Goal: Find specific page/section: Find specific page/section

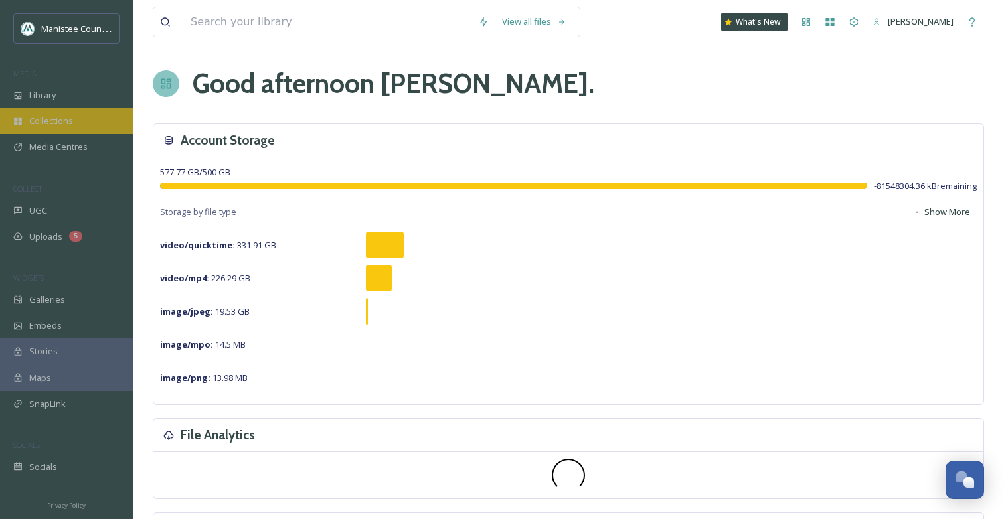
click at [50, 122] on span "Collections" at bounding box center [51, 121] width 44 height 13
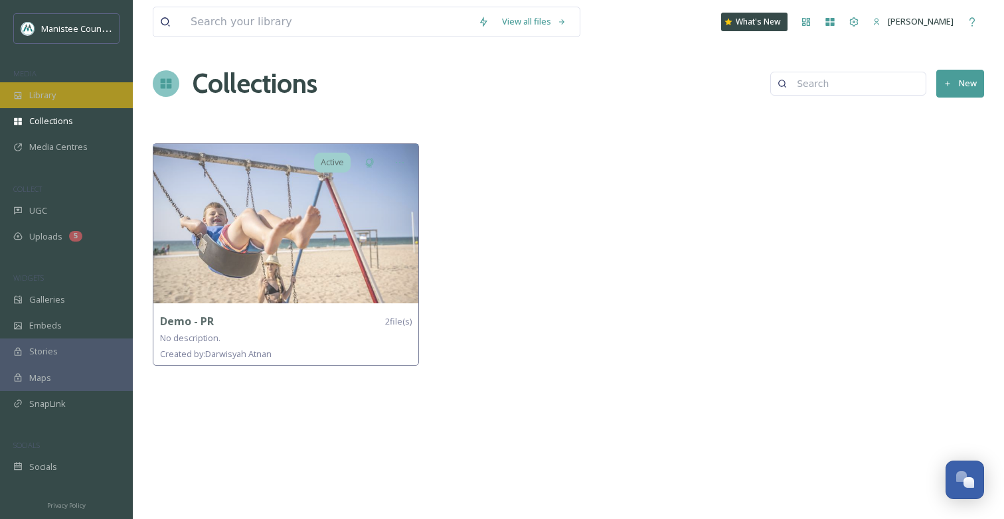
click at [39, 98] on span "Library" at bounding box center [42, 95] width 27 height 13
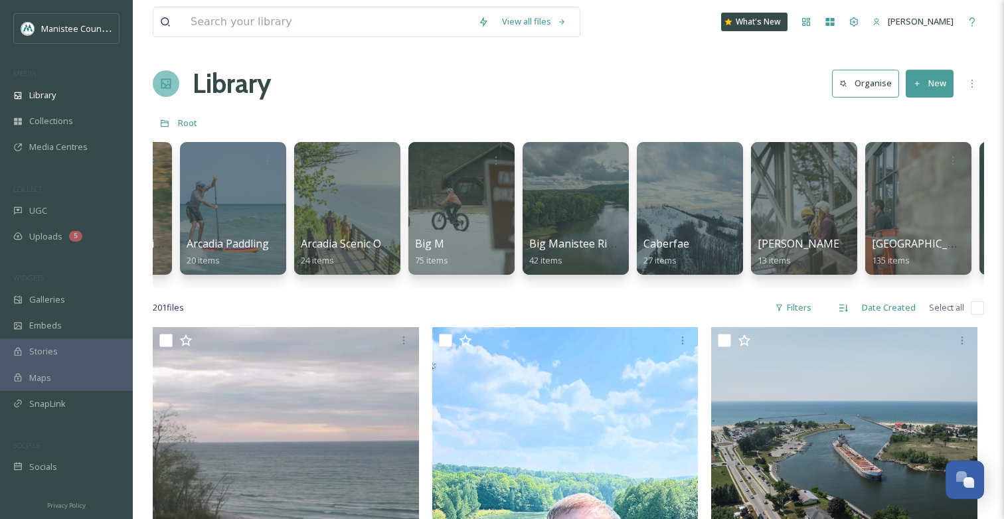
scroll to position [0, 778]
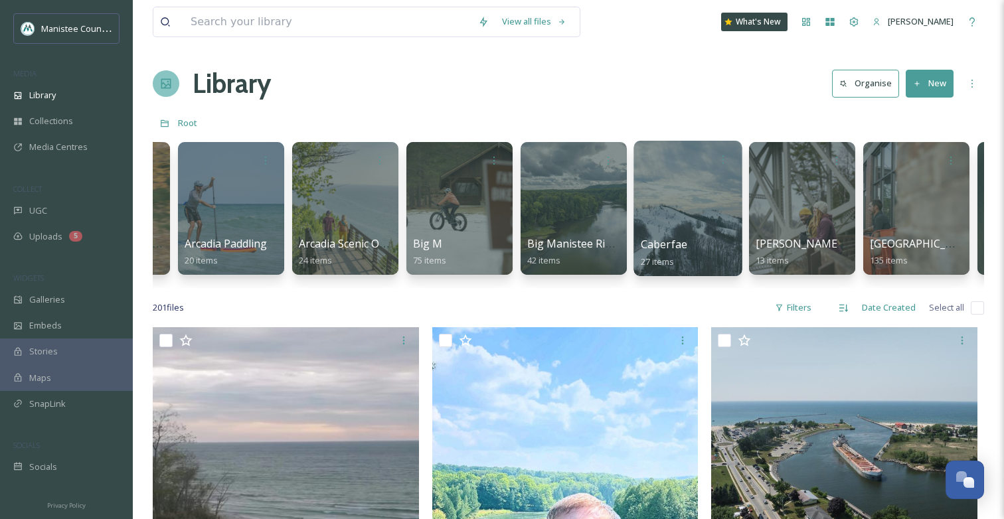
click at [699, 211] on div at bounding box center [688, 208] width 108 height 135
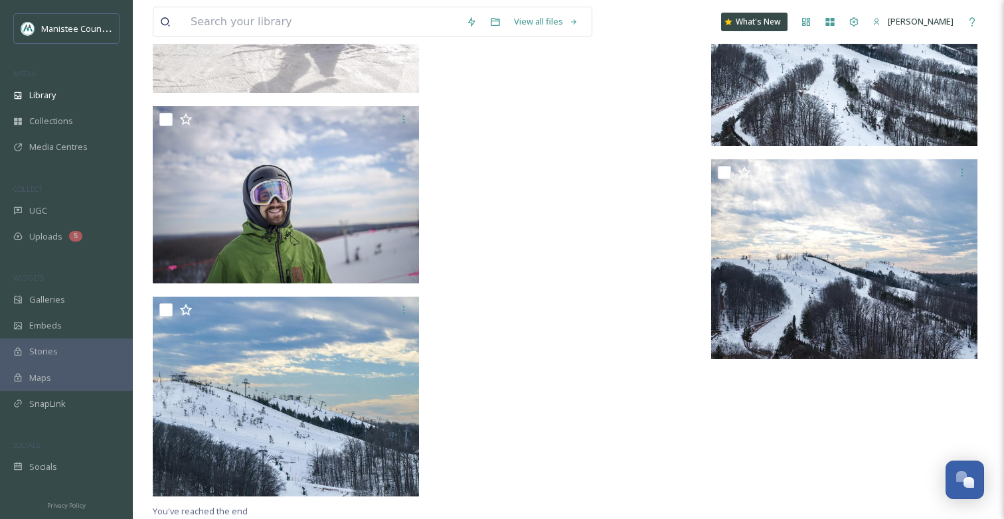
scroll to position [2014, 0]
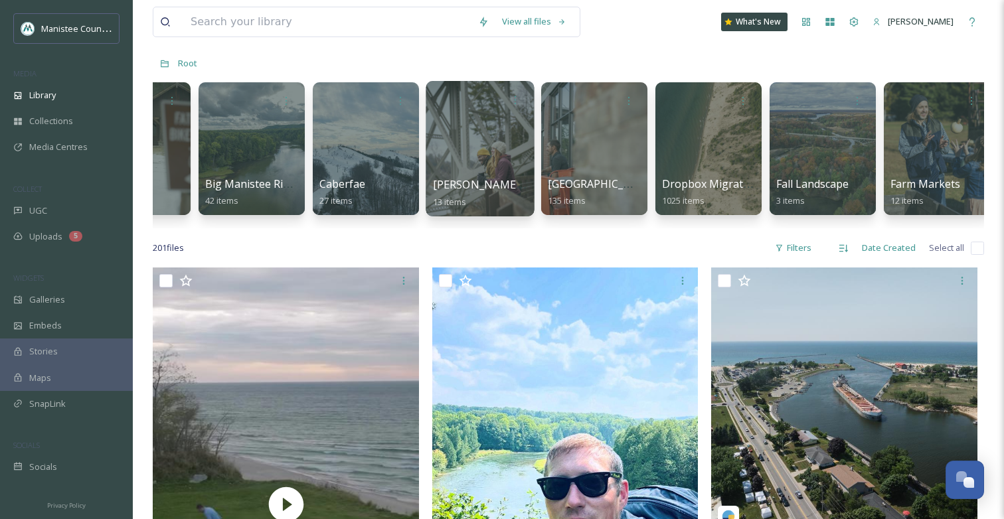
scroll to position [0, 1101]
click at [471, 162] on div at bounding box center [479, 148] width 108 height 135
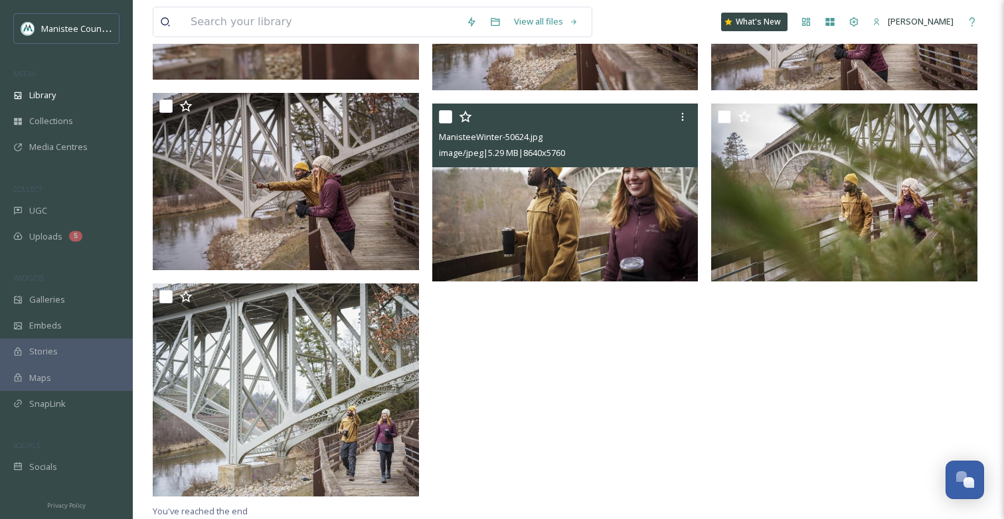
scroll to position [872, 0]
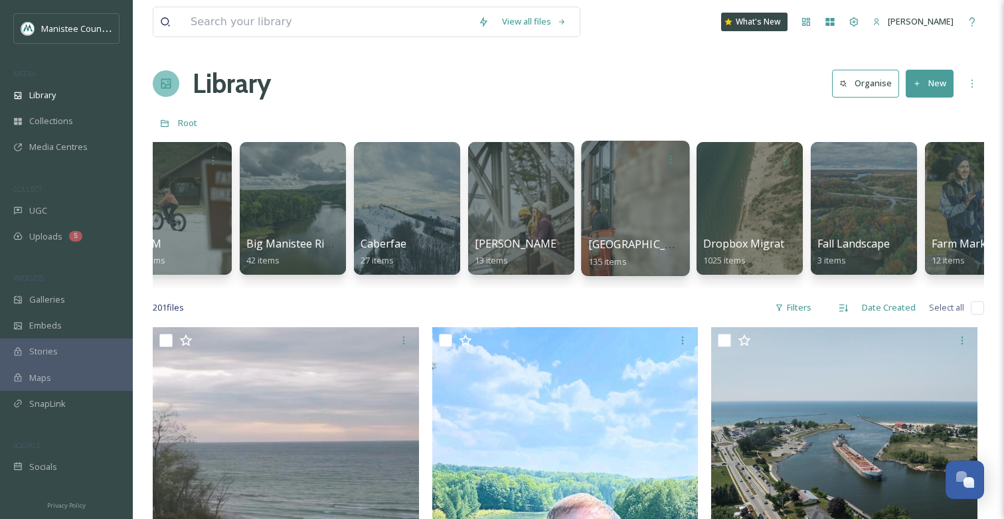
scroll to position [0, 1062]
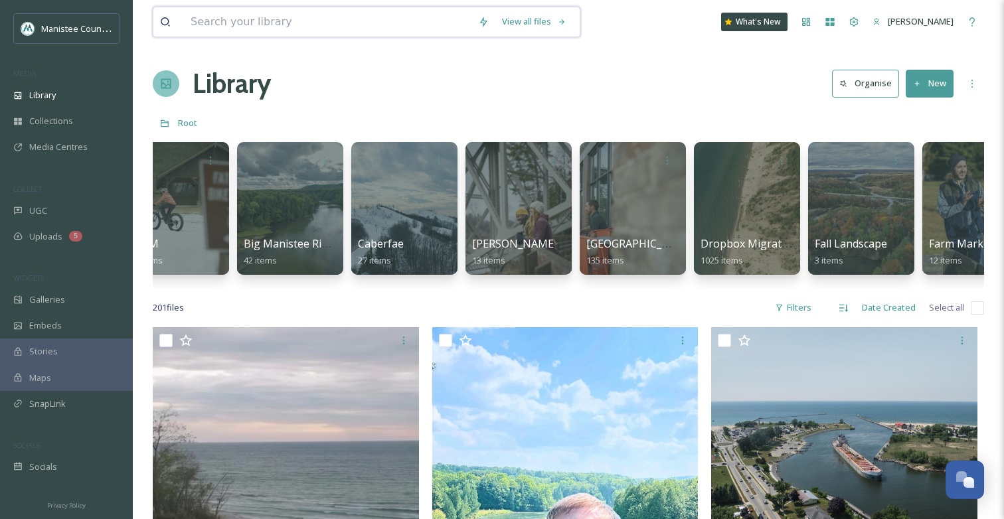
click at [352, 30] on input at bounding box center [328, 21] width 288 height 29
type input "winter"
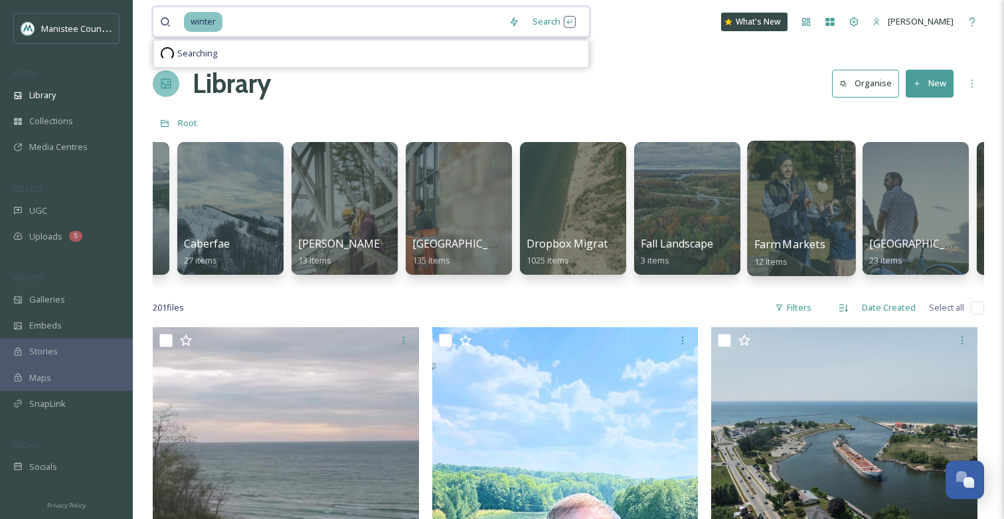
scroll to position [0, 1237]
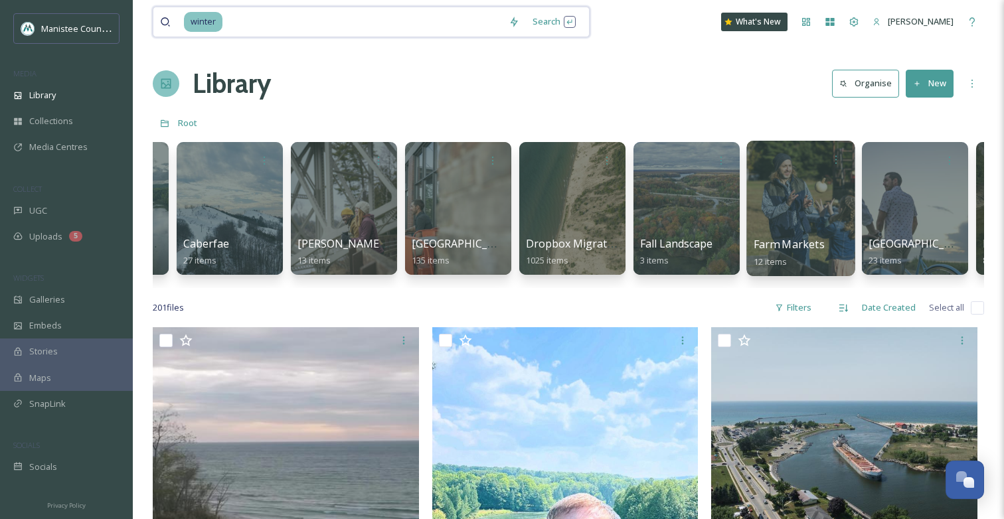
click at [810, 211] on div at bounding box center [800, 208] width 108 height 135
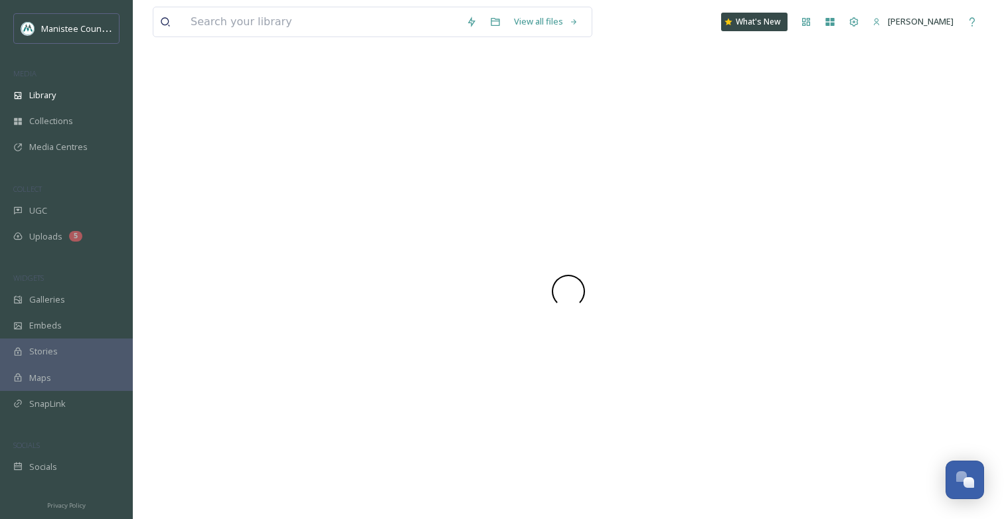
click at [810, 211] on div at bounding box center [568, 292] width 831 height 456
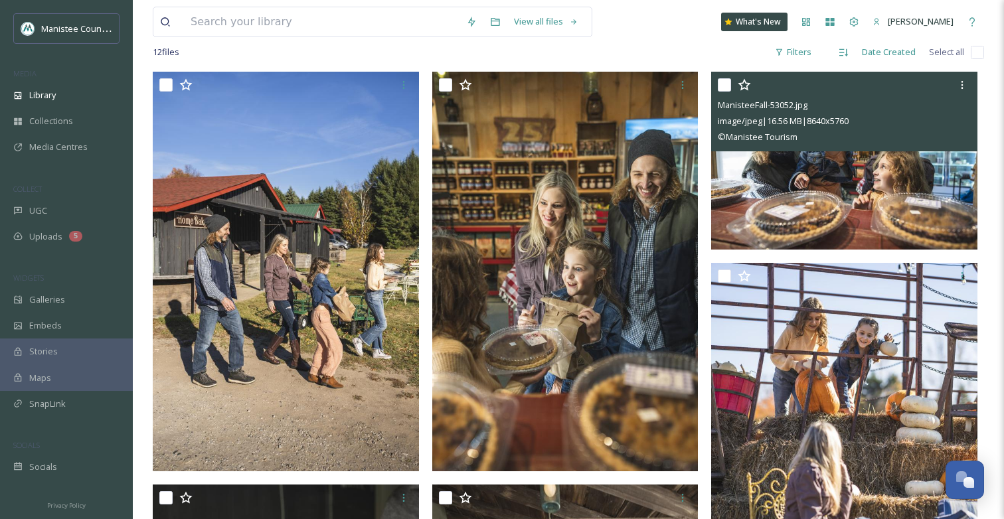
scroll to position [112, 0]
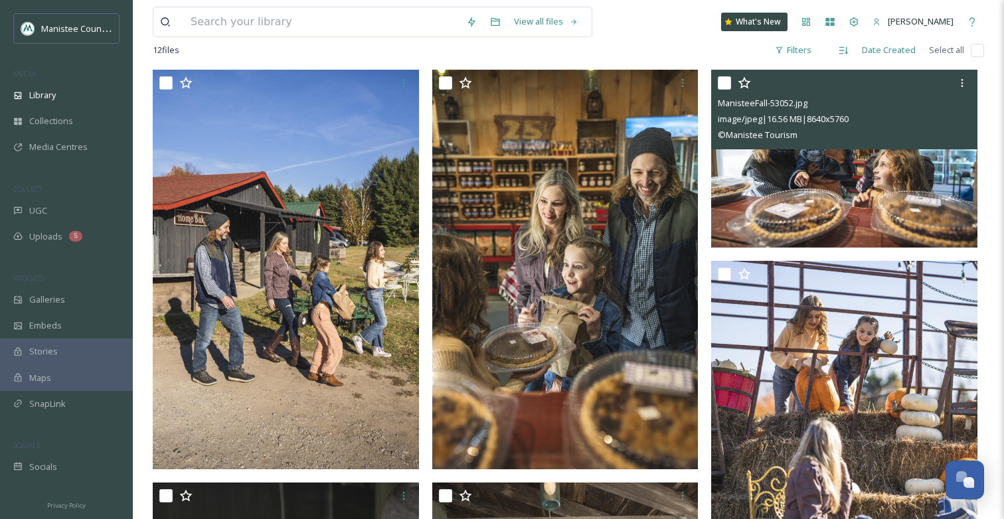
click at [810, 211] on img at bounding box center [844, 159] width 266 height 178
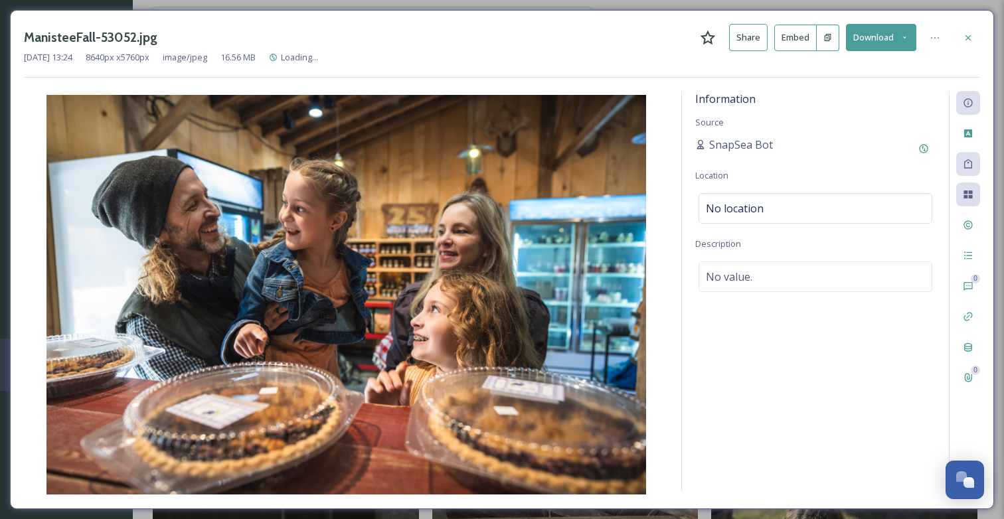
click at [641, 240] on img at bounding box center [346, 295] width 644 height 400
click at [967, 33] on icon at bounding box center [968, 38] width 11 height 11
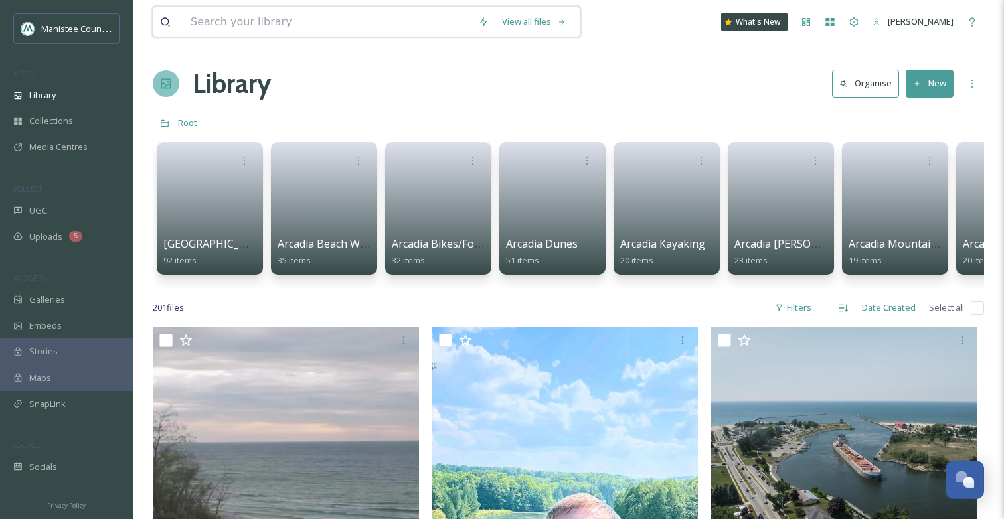
click at [202, 23] on input at bounding box center [328, 21] width 288 height 29
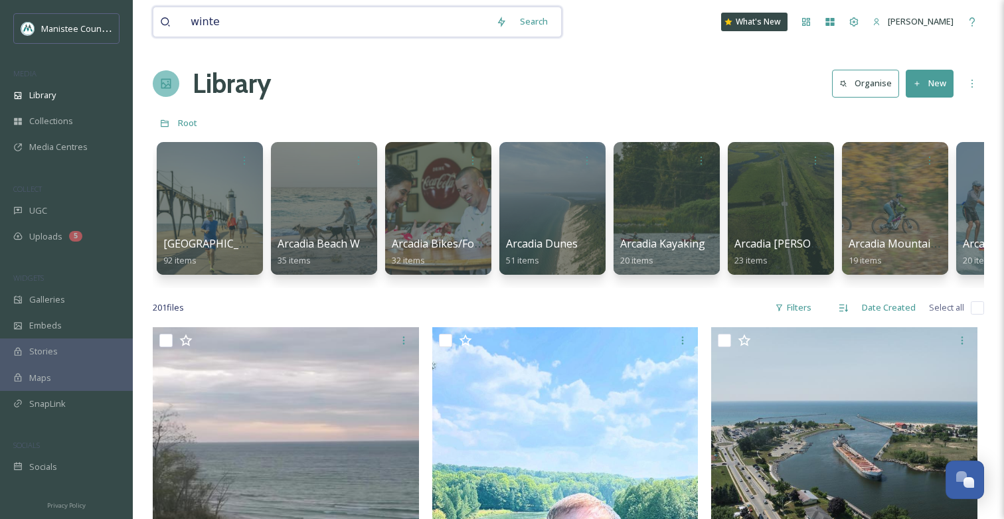
type input "winter"
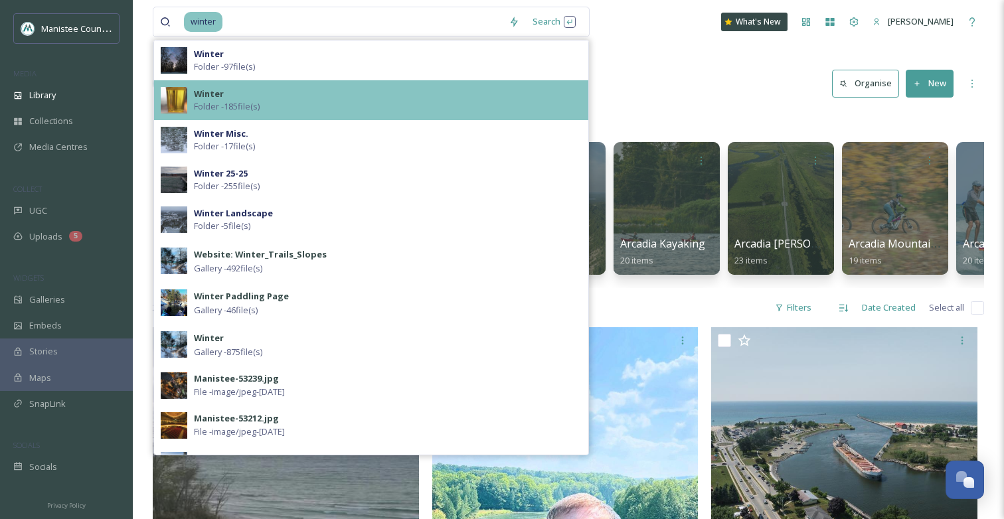
click at [247, 94] on div "Winter Folder - 185 file(s)" at bounding box center [388, 100] width 388 height 25
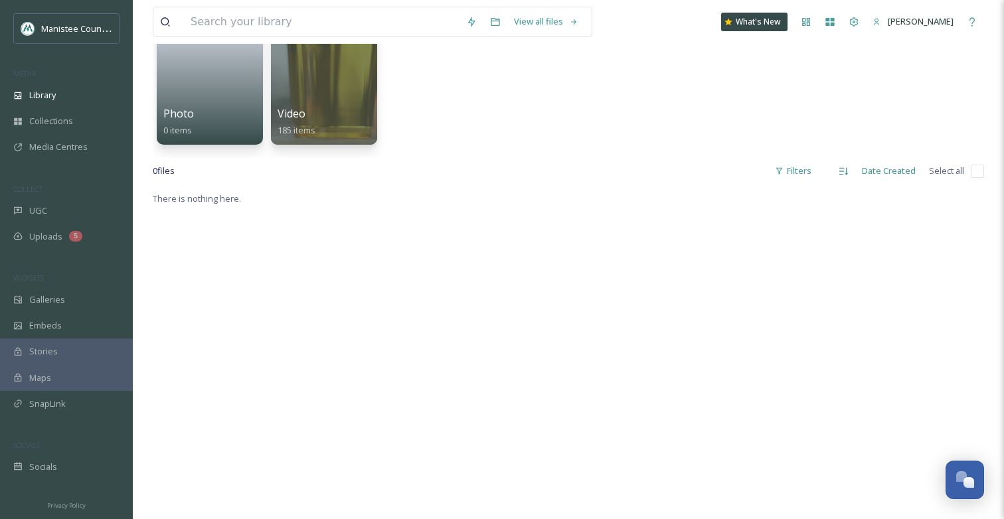
scroll to position [80, 0]
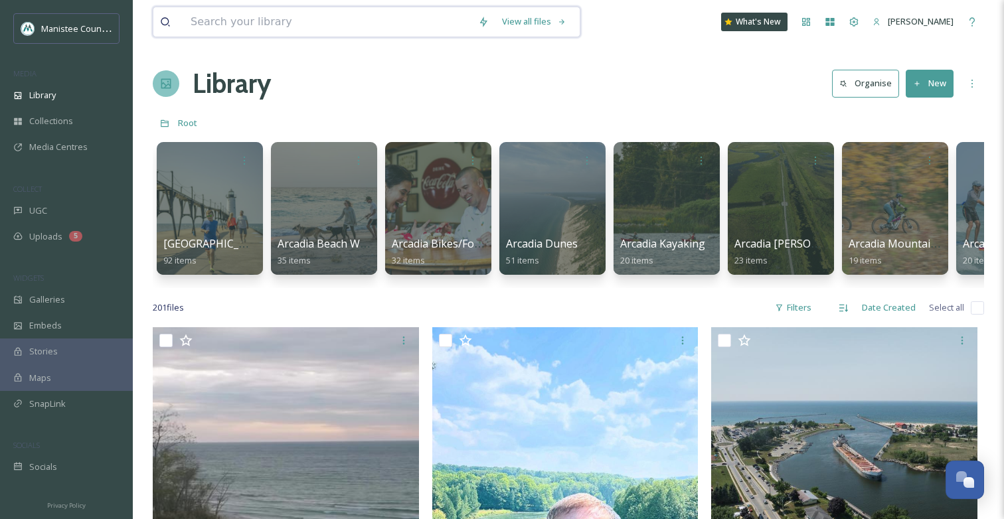
click at [194, 11] on input at bounding box center [328, 21] width 288 height 29
type input "winter"
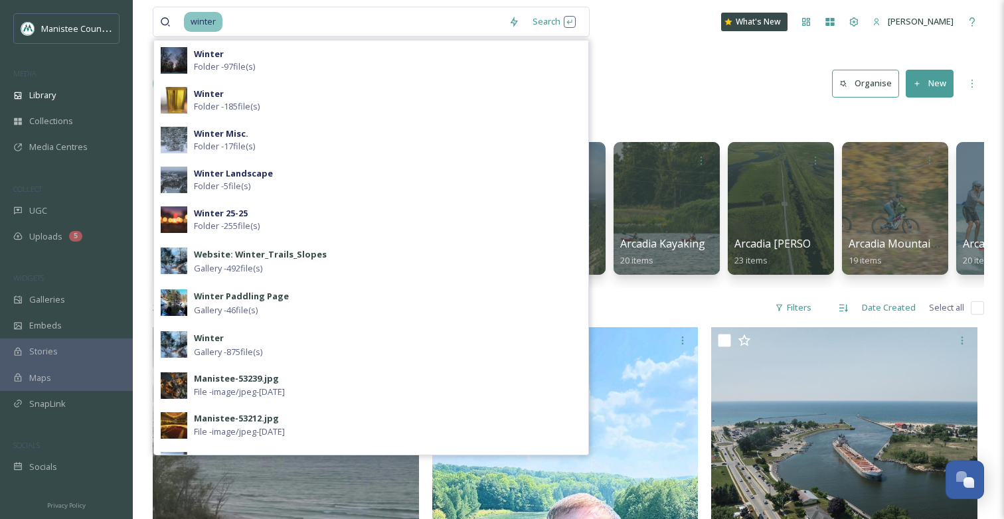
click at [213, 337] on strong "Winter" at bounding box center [209, 338] width 30 height 12
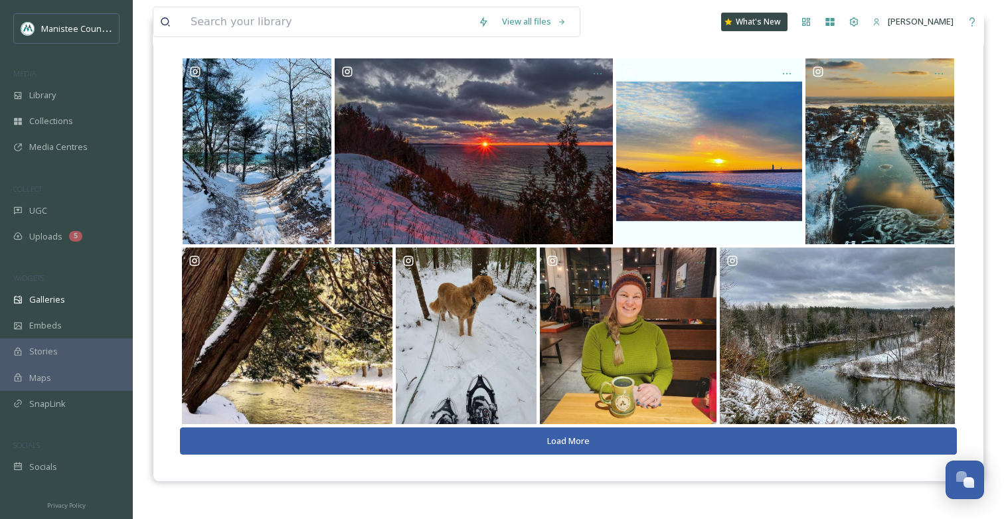
scroll to position [154, 0]
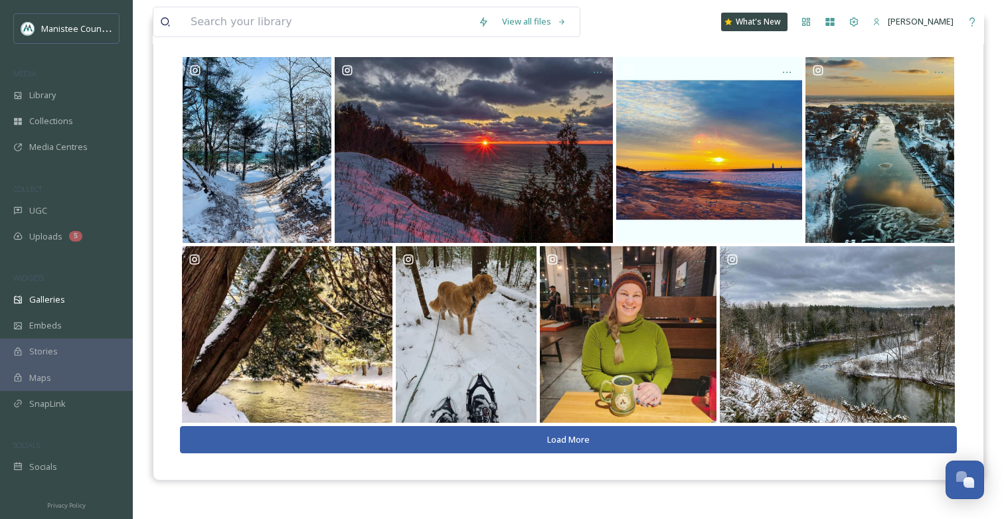
click at [545, 438] on button "Load More" at bounding box center [568, 439] width 777 height 27
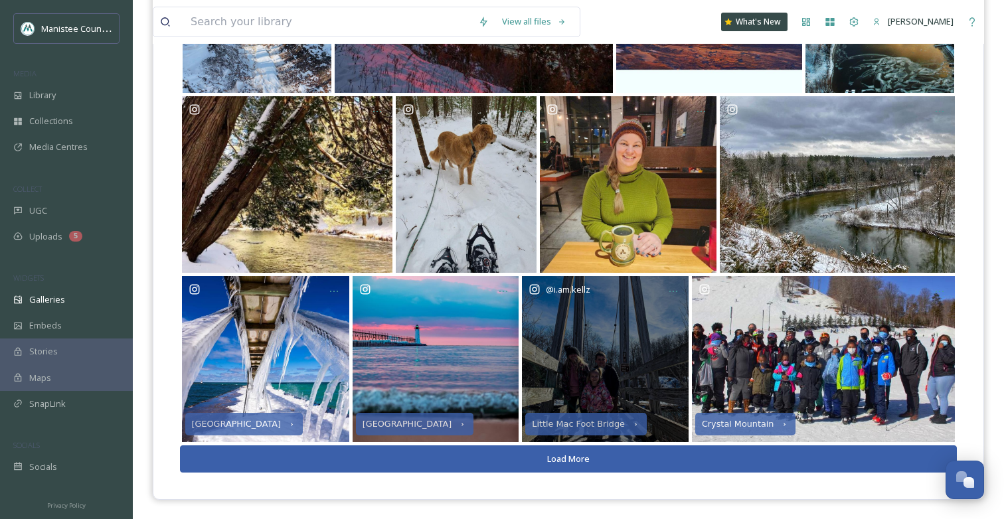
scroll to position [304, 0]
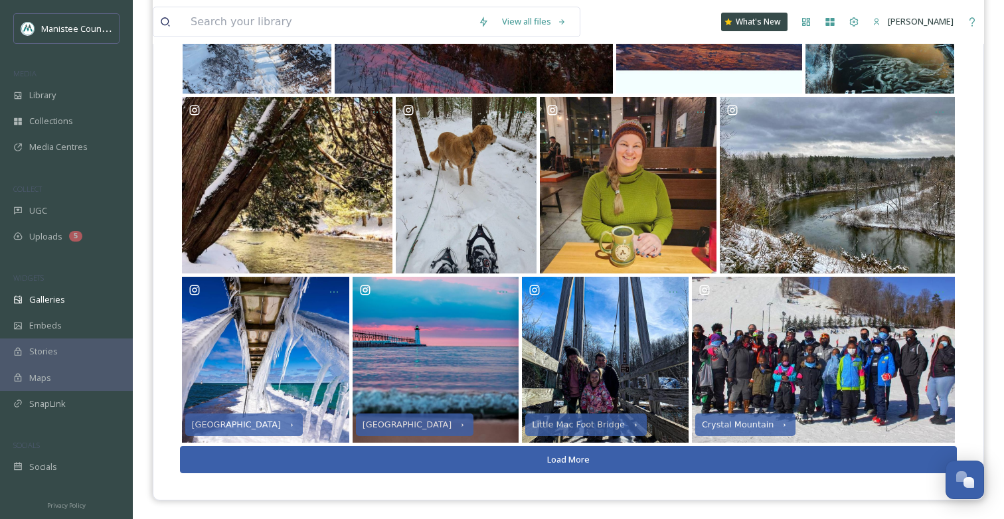
click at [552, 457] on button "Load More" at bounding box center [568, 459] width 777 height 27
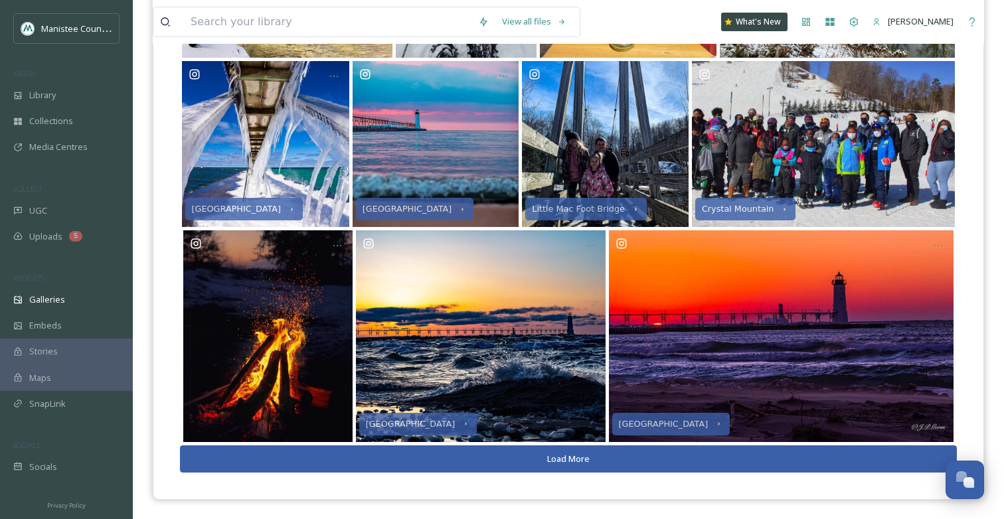
scroll to position [519, 0]
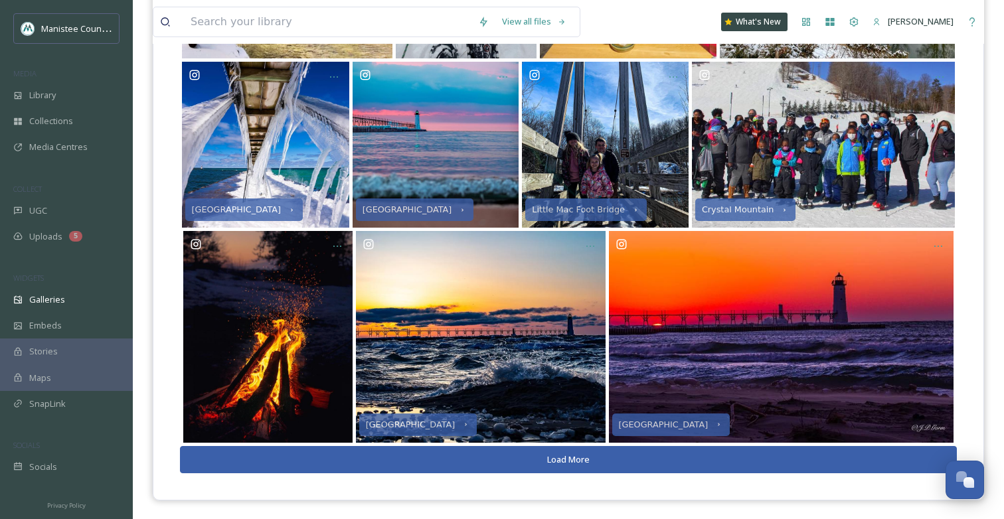
click at [552, 457] on button "Load More" at bounding box center [568, 459] width 777 height 27
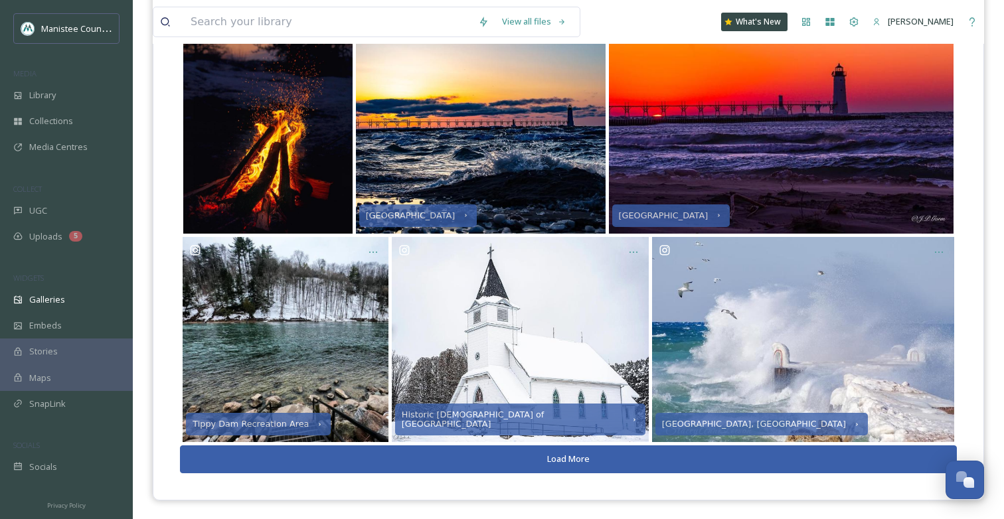
scroll to position [727, 0]
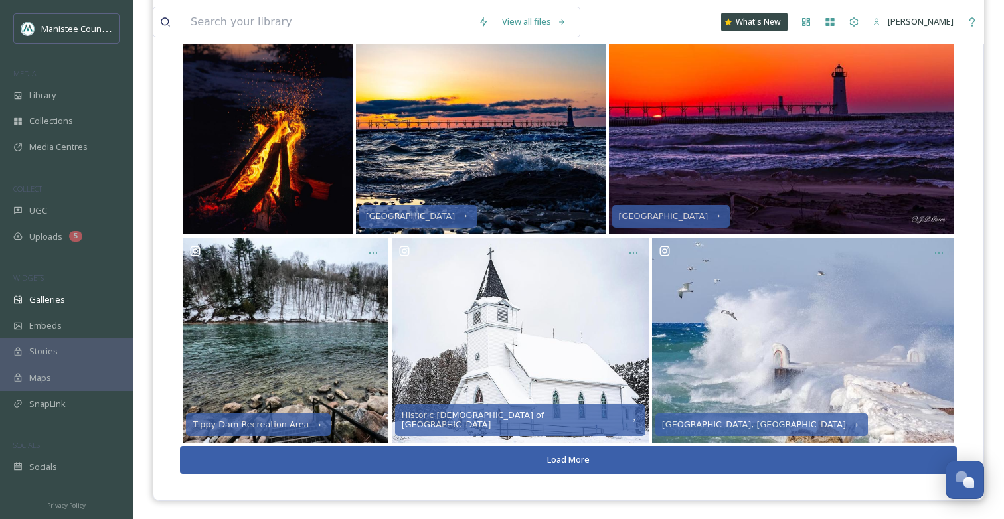
click at [552, 457] on button "Load More" at bounding box center [568, 459] width 777 height 27
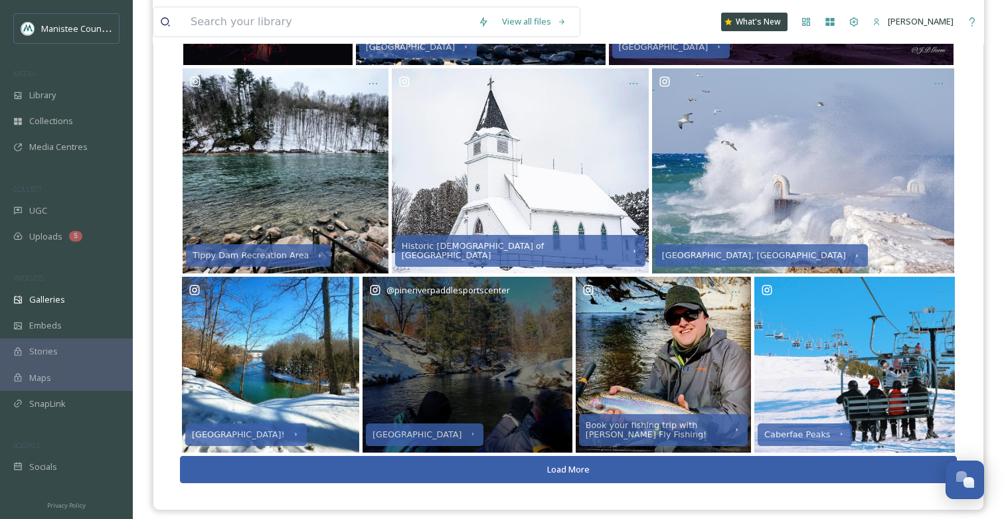
scroll to position [897, 0]
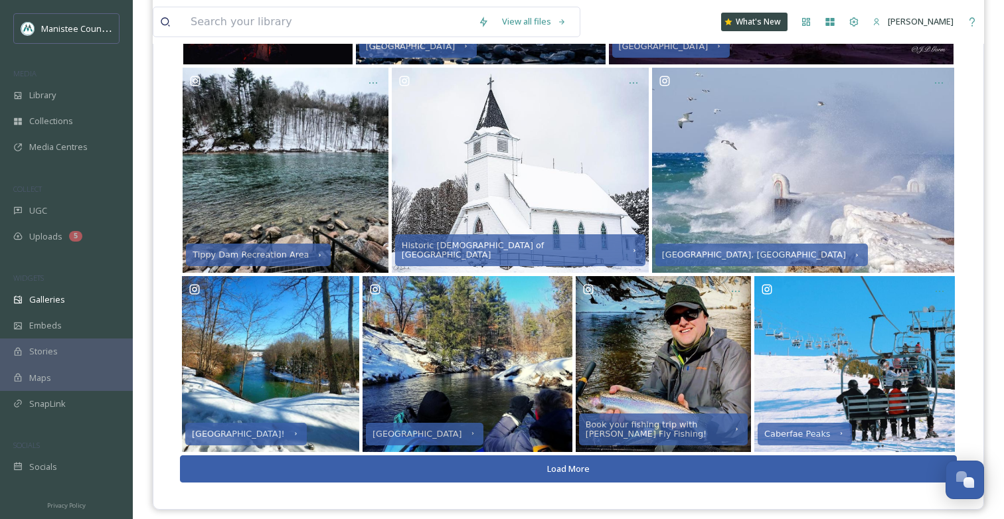
click at [552, 466] on button "Load More" at bounding box center [568, 469] width 777 height 27
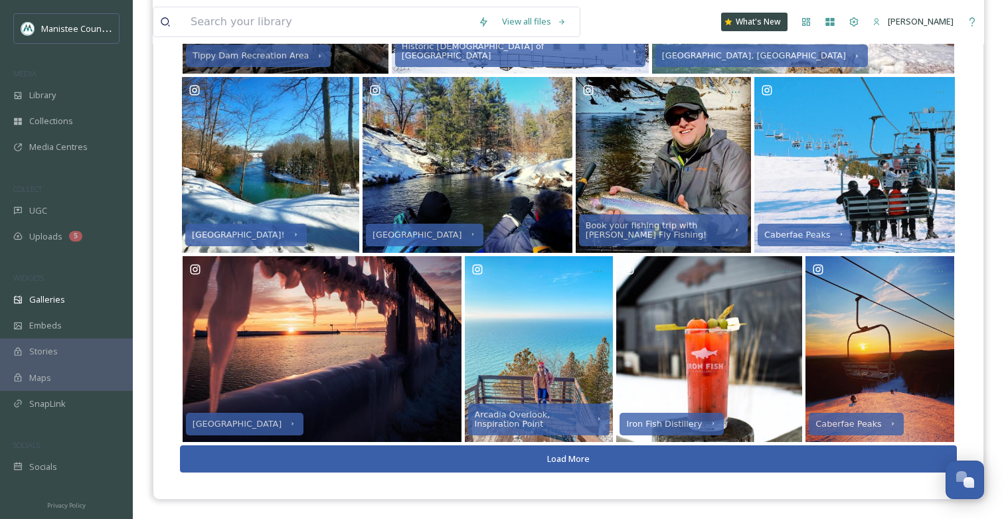
scroll to position [1096, 0]
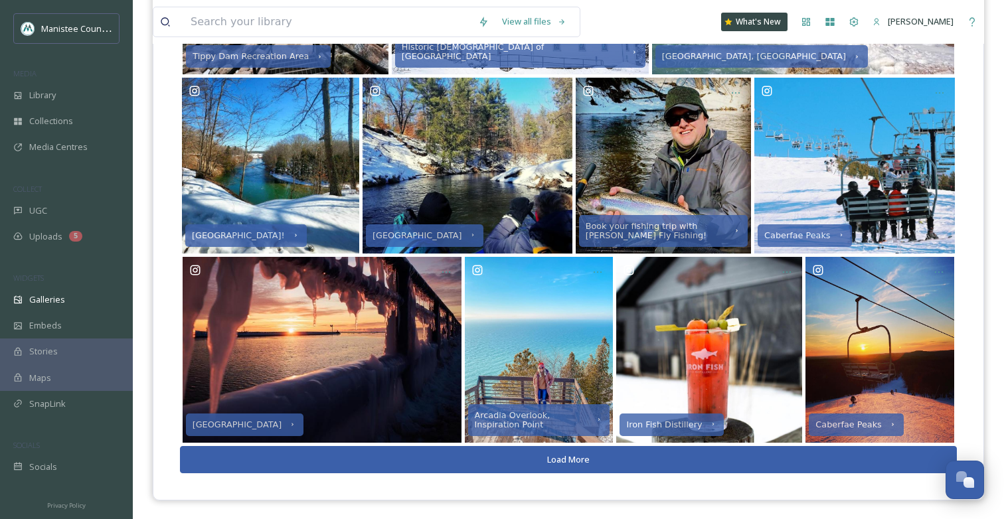
click at [591, 458] on button "Load More" at bounding box center [568, 459] width 777 height 27
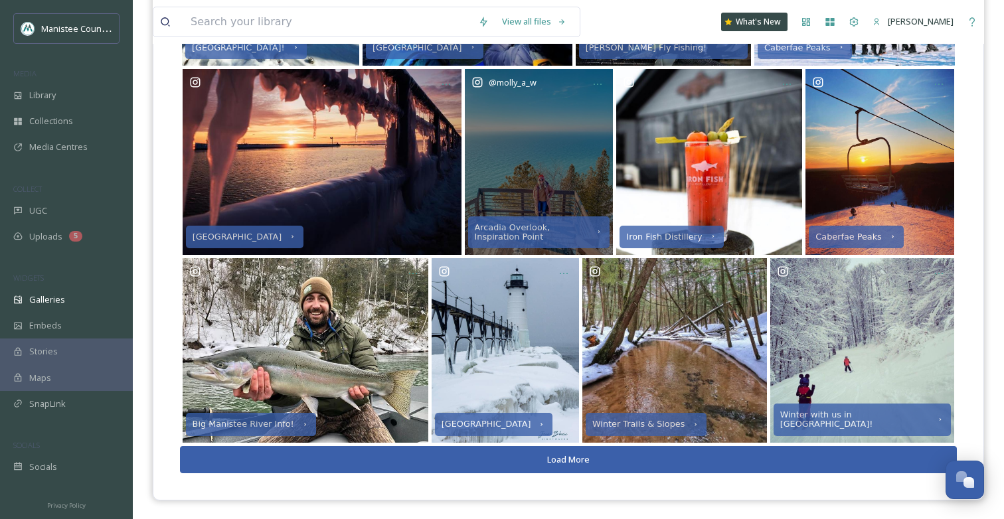
scroll to position [1283, 0]
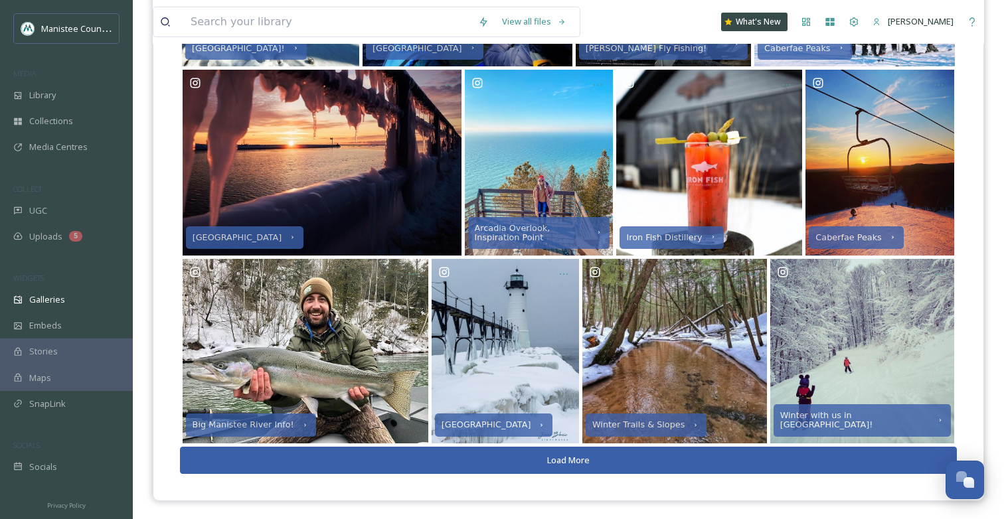
click at [558, 459] on button "Load More" at bounding box center [568, 460] width 777 height 27
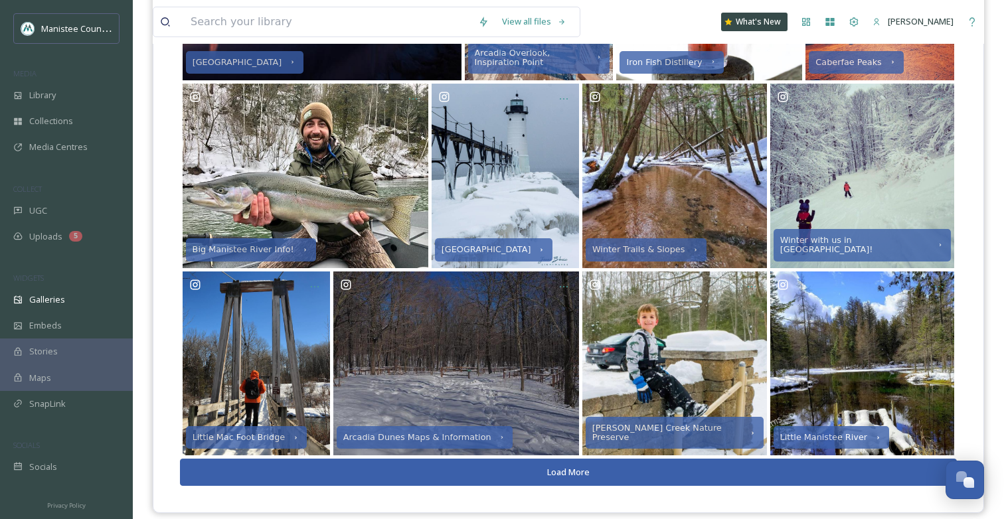
scroll to position [1458, 0]
click at [568, 474] on button "Load More" at bounding box center [568, 472] width 777 height 27
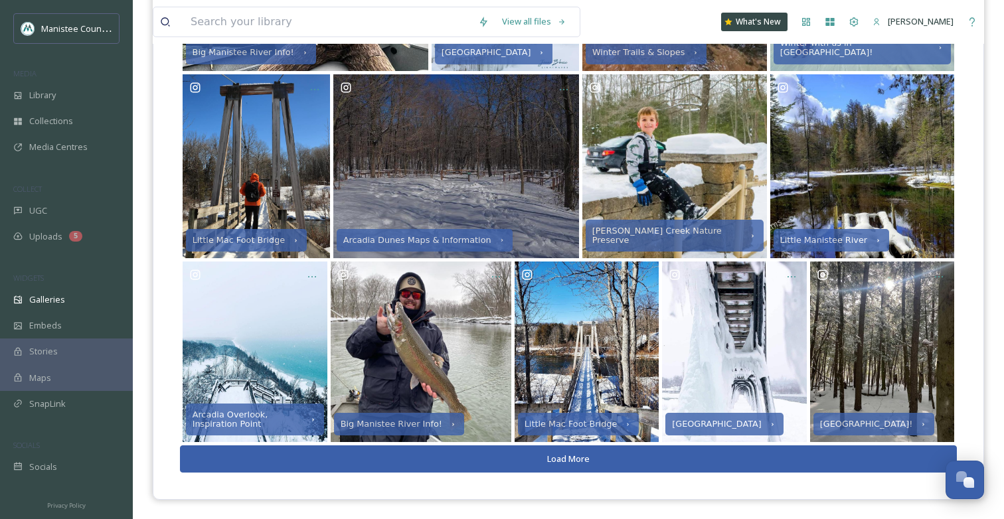
scroll to position [1655, 0]
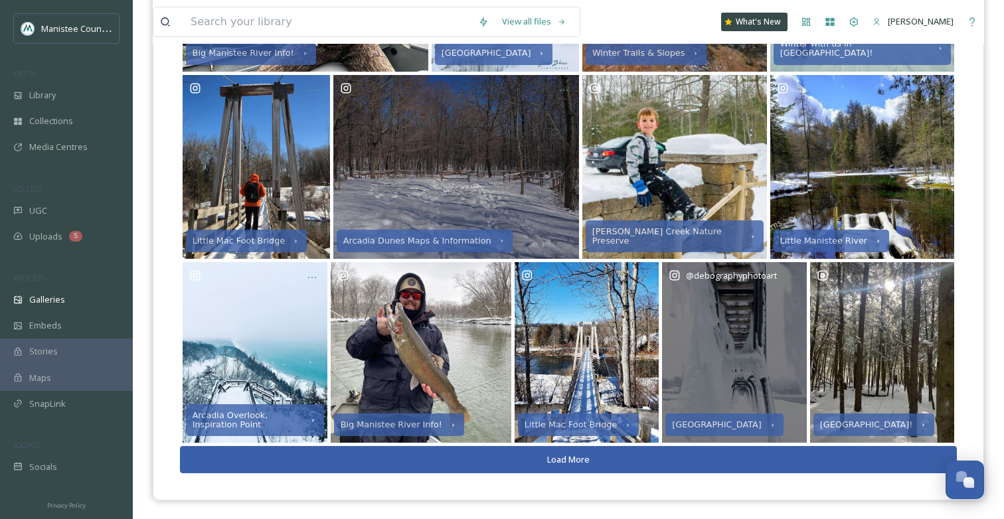
click at [740, 327] on div "@ debographyphotoart" at bounding box center [734, 352] width 145 height 181
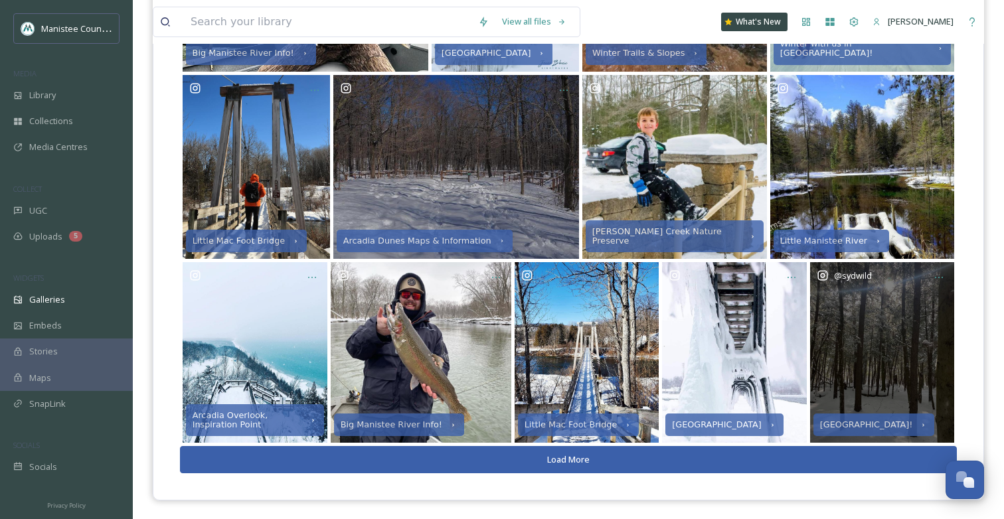
click at [852, 347] on div "@ sydwild" at bounding box center [882, 352] width 145 height 181
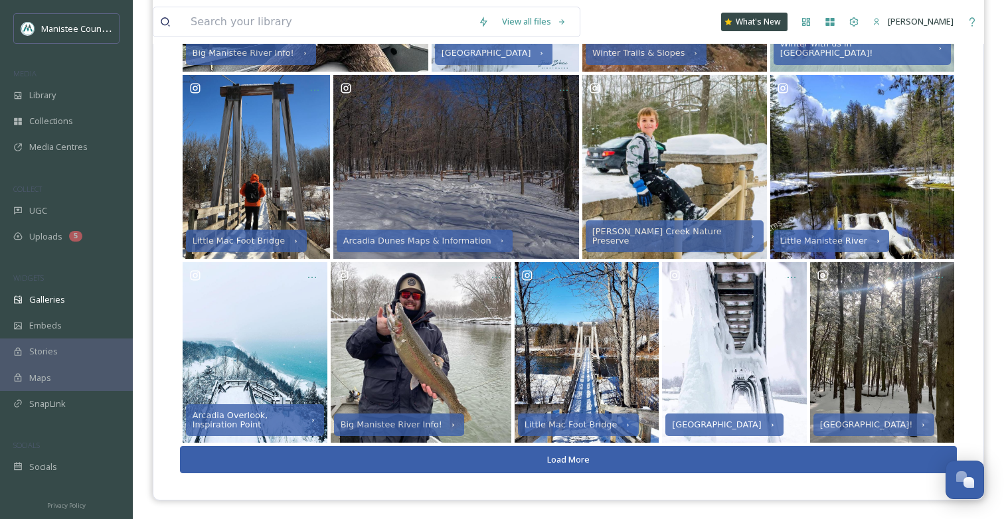
click at [601, 459] on button "Load More" at bounding box center [568, 459] width 777 height 27
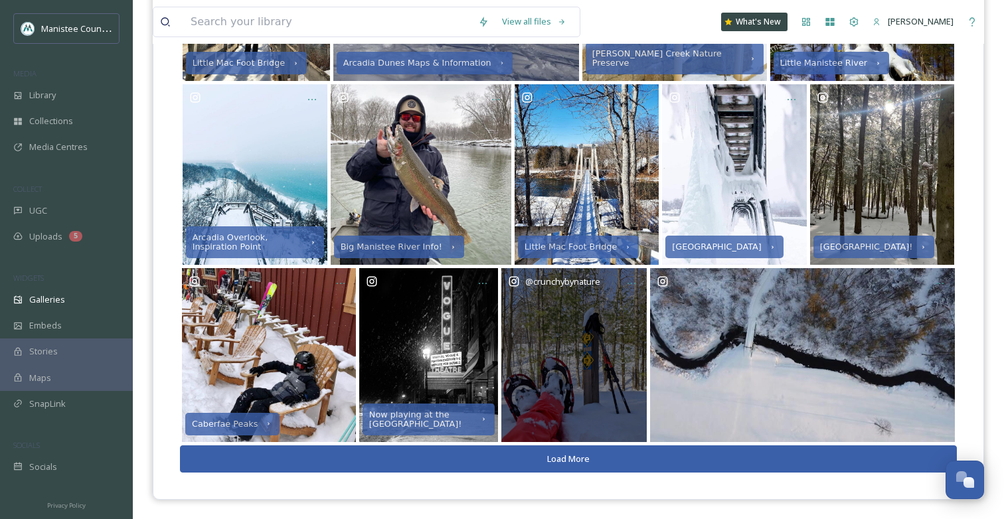
scroll to position [1832, 0]
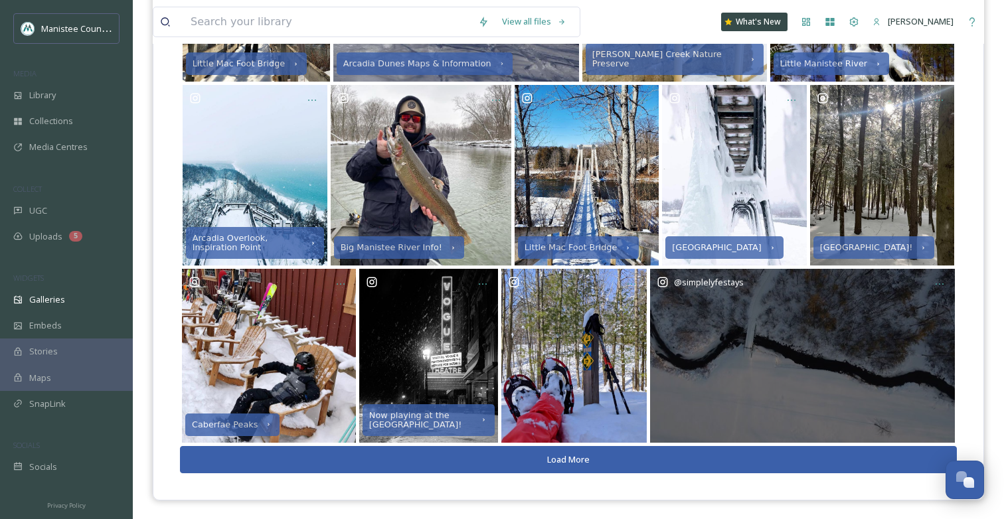
click at [776, 413] on div "@ simplelyfestays" at bounding box center [802, 356] width 305 height 174
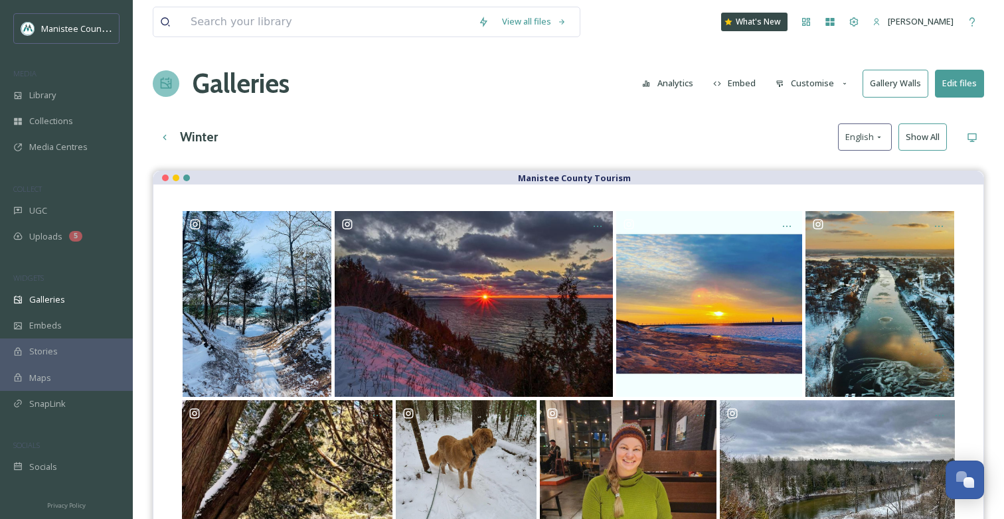
scroll to position [0, 0]
